Goal: Transaction & Acquisition: Purchase product/service

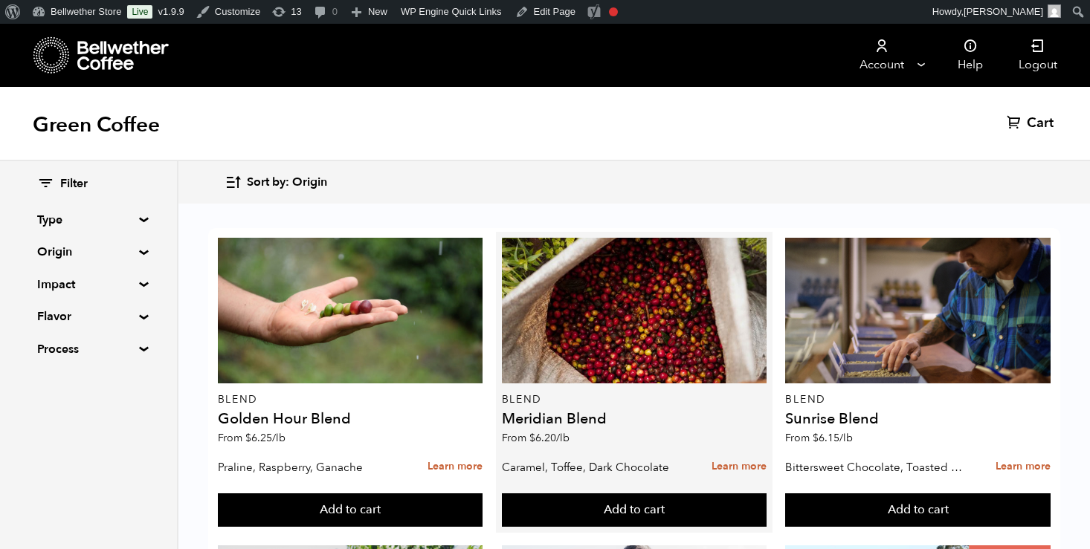
scroll to position [176, 0]
click at [744, 451] on link "Learn more" at bounding box center [738, 467] width 55 height 32
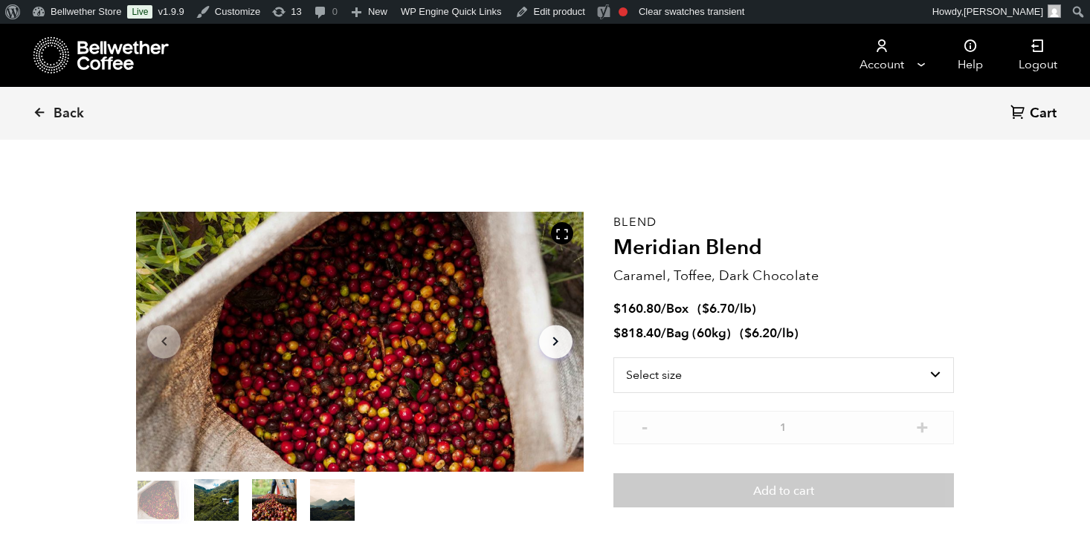
scroll to position [647, 792]
click at [749, 380] on select "Select size Bag (60kg) (132 lbs) Box (24 lbs)" at bounding box center [783, 376] width 340 height 36
select select "bag-3"
click at [613, 358] on select "Select size Bag (60kg) (132 lbs) Box (24 lbs)" at bounding box center [783, 376] width 340 height 36
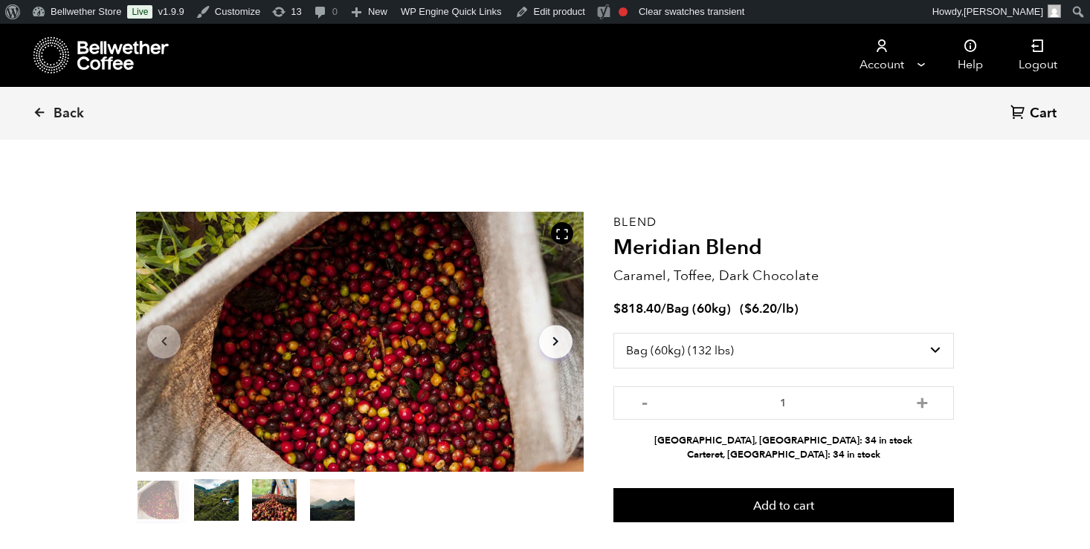
click at [894, 293] on div "Blend Meridian Blend Caramel, Toffee, Dark Chocolate $ 818.40 / Bag (60kg) ( $ …" at bounding box center [783, 368] width 340 height 312
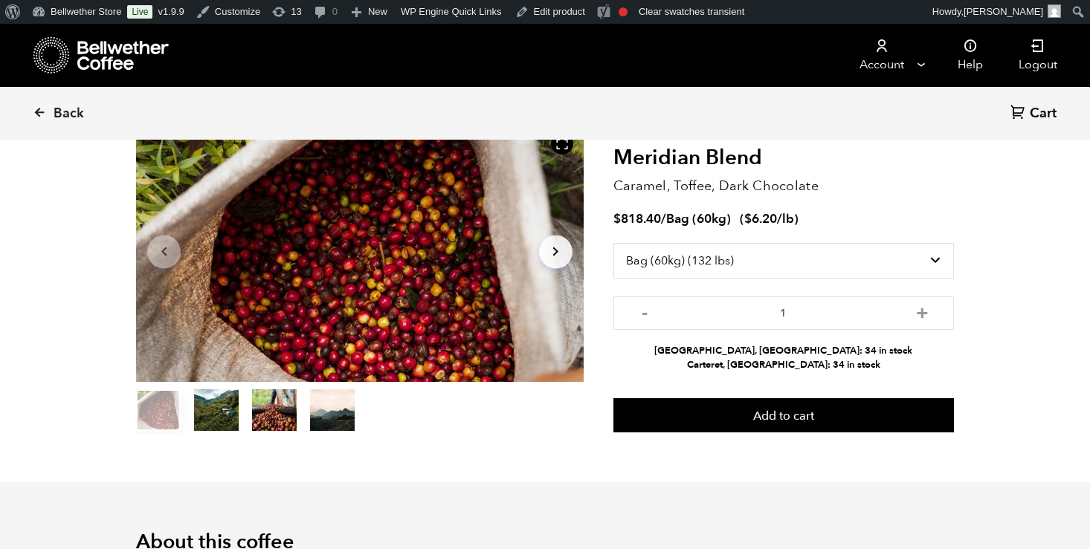
scroll to position [0, 0]
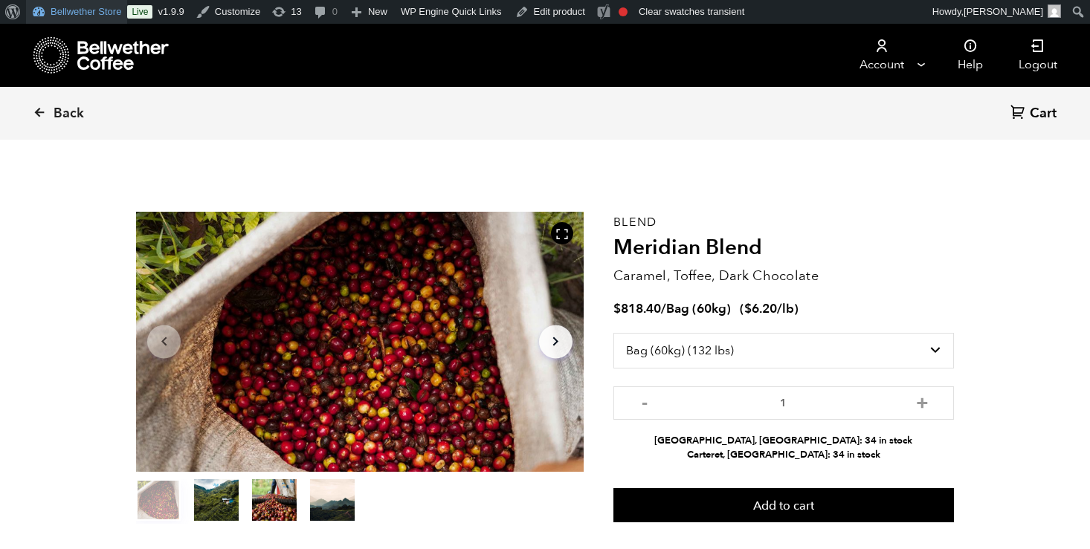
click at [71, 13] on link "Bellwether Store" at bounding box center [76, 12] width 101 height 24
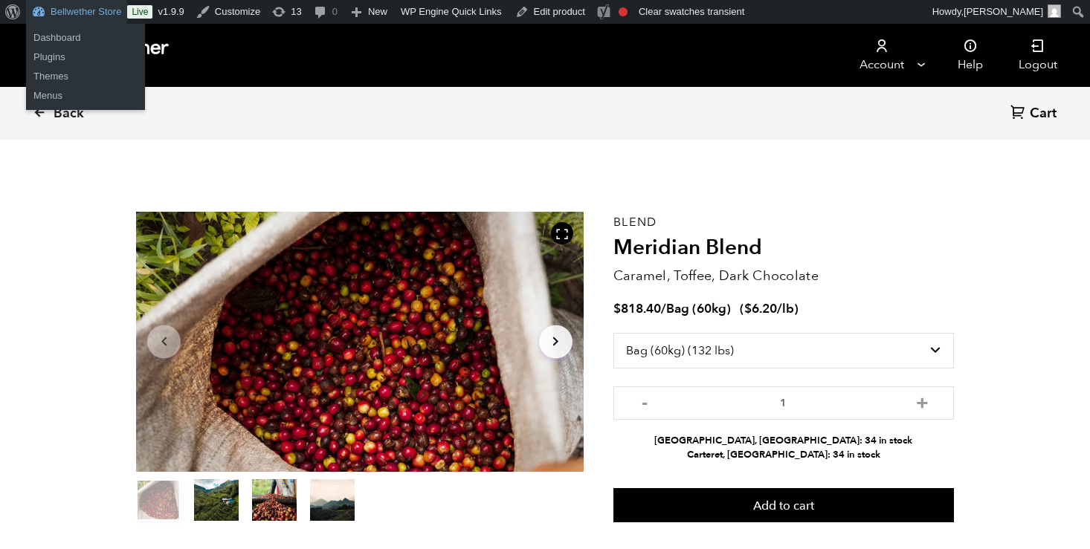
click at [44, 14] on link "Bellwether Store" at bounding box center [76, 12] width 101 height 24
click at [51, 41] on link "Dashboard" at bounding box center [85, 37] width 119 height 19
